Goal: Communication & Community: Answer question/provide support

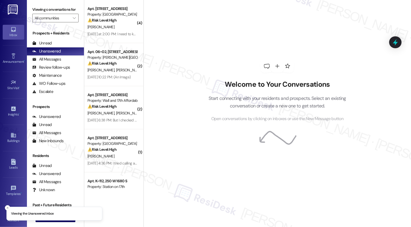
click at [177, 40] on div "Welcome to Your Conversations Start connecting with your residents and prospect…" at bounding box center [278, 113] width 268 height 227
click at [169, 15] on div "Welcome to Your Conversations Start connecting with your residents and prospect…" at bounding box center [278, 113] width 268 height 227
